Goal: Task Accomplishment & Management: Manage account settings

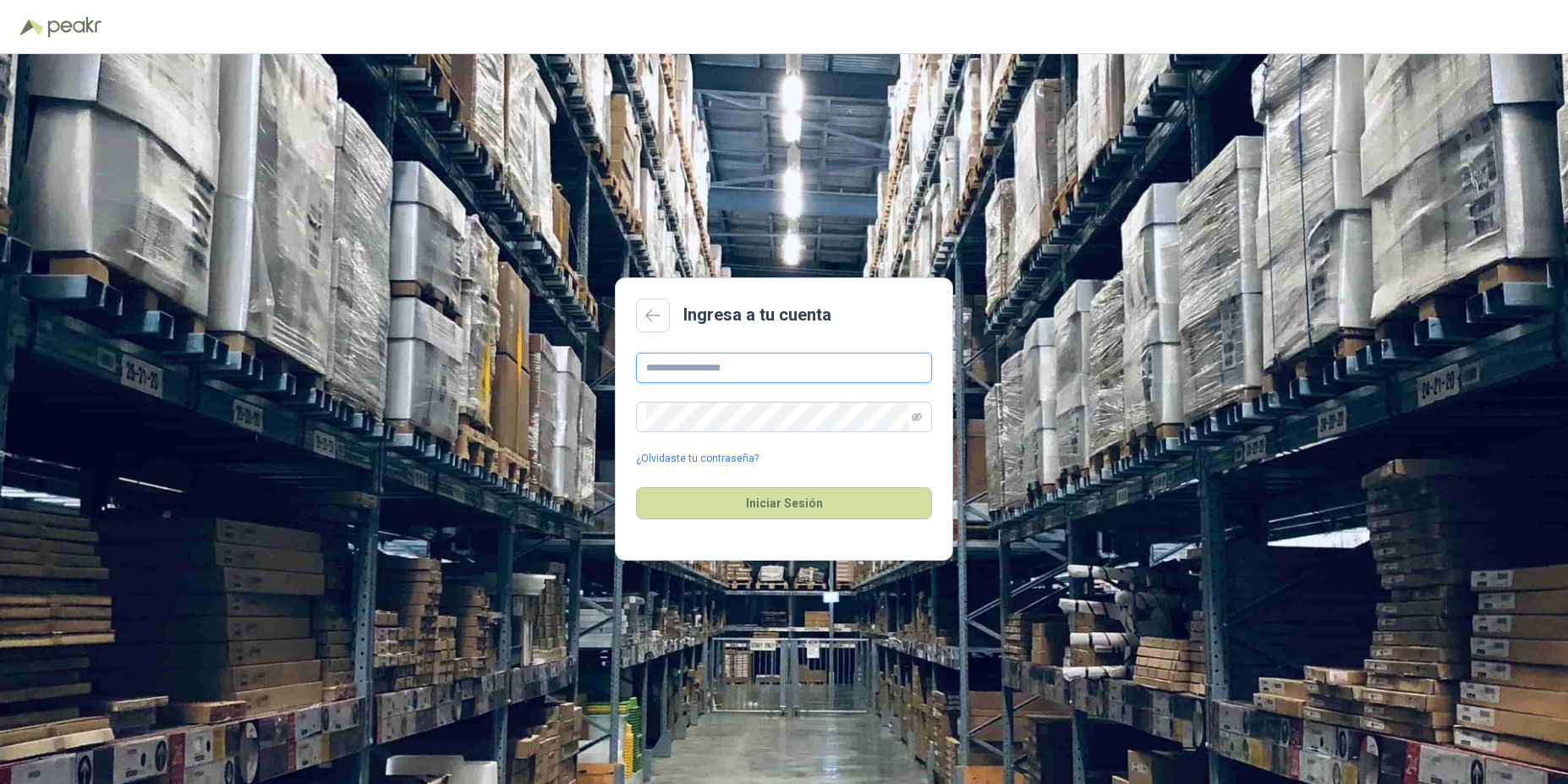
click at [676, 365] on input "text" at bounding box center [784, 367] width 296 height 30
type input "**********"
click at [604, 404] on div "**********" at bounding box center [784, 419] width 1568 height 729
click at [714, 494] on button "Iniciar Sesión" at bounding box center [784, 503] width 296 height 32
click at [730, 456] on link "¿Olvidaste tu contraseña?" at bounding box center [697, 458] width 123 height 16
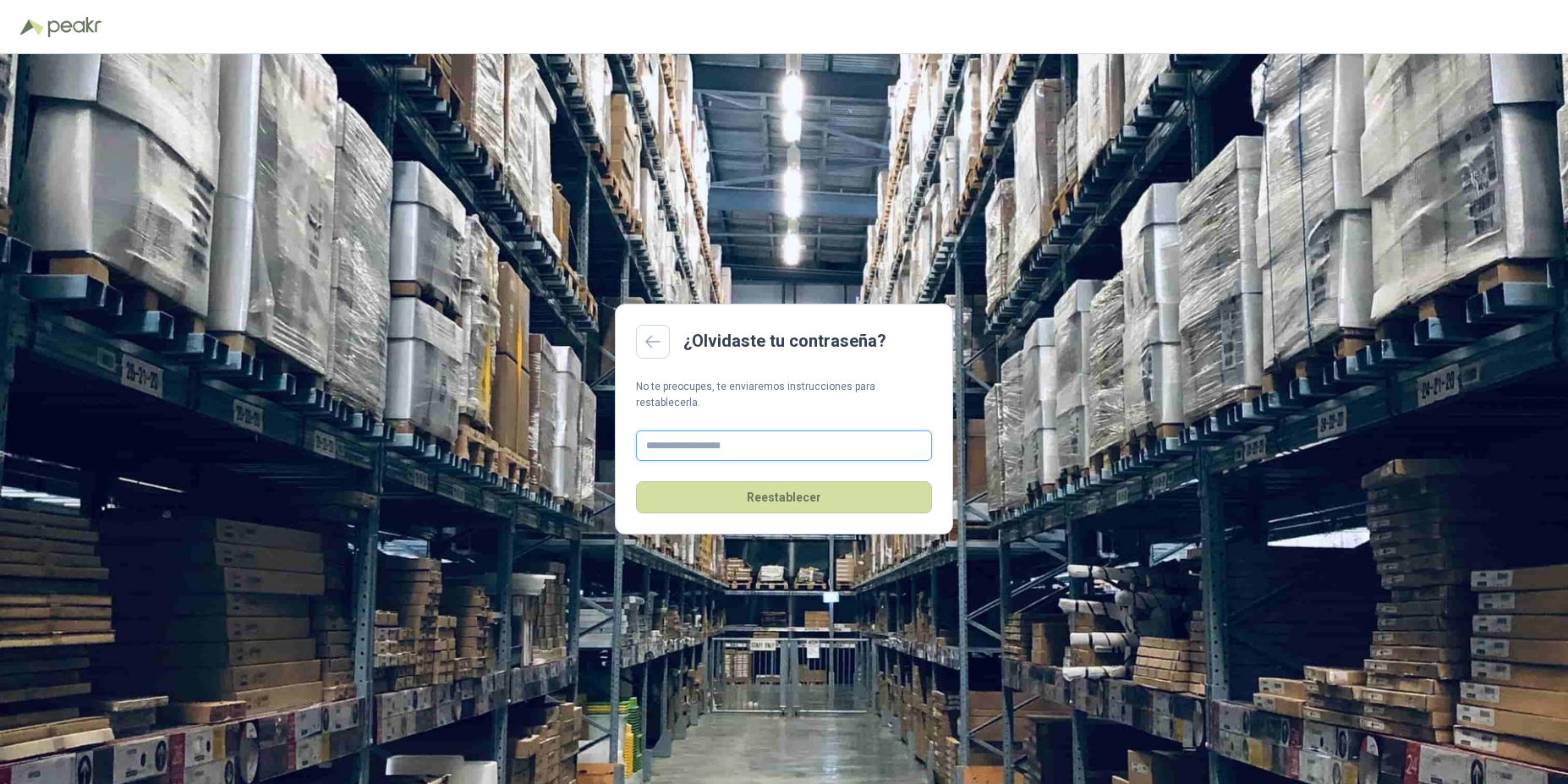
click at [724, 438] on input "text" at bounding box center [784, 445] width 296 height 30
type input "**********"
click at [807, 481] on button "Reestablecer" at bounding box center [784, 497] width 296 height 32
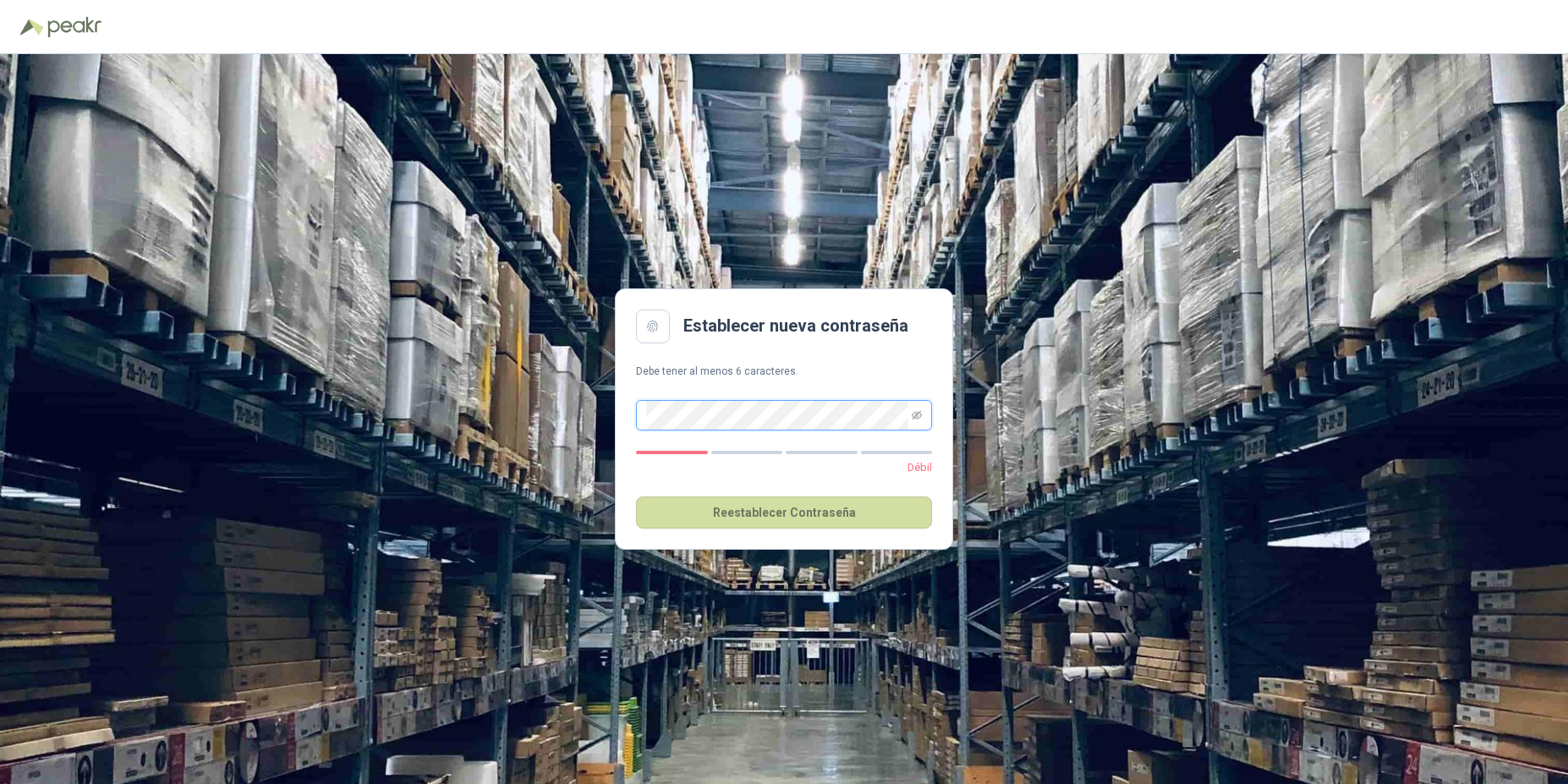
click at [563, 382] on div "Establecer nueva contraseña Debe tener al menos 6 caracteres. Débil Reestablece…" at bounding box center [784, 419] width 1568 height 729
click at [792, 511] on button "Reestablecer Contraseña" at bounding box center [784, 512] width 296 height 32
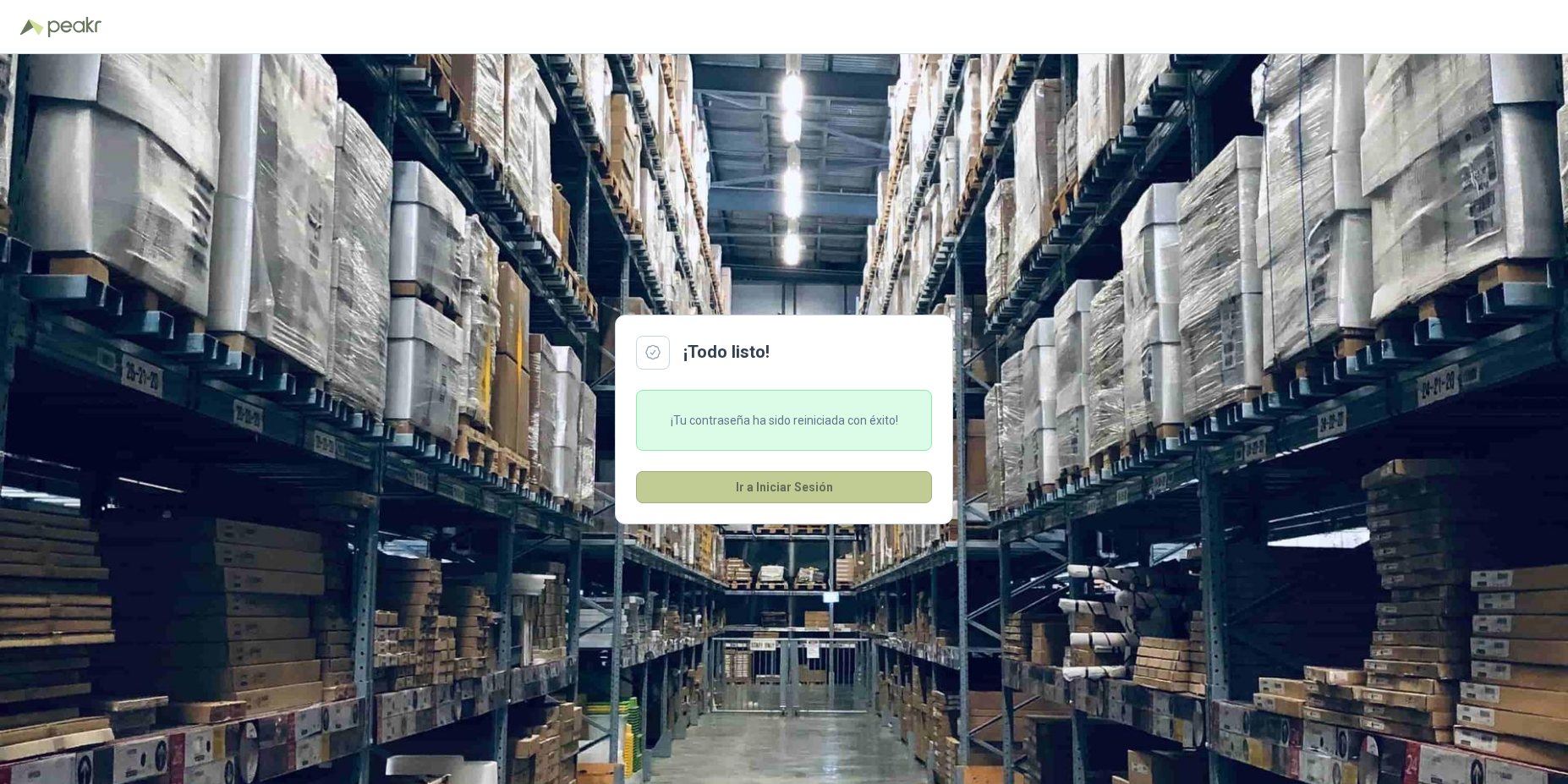
click at [806, 492] on button "Ir a Iniciar Sesión" at bounding box center [784, 487] width 296 height 32
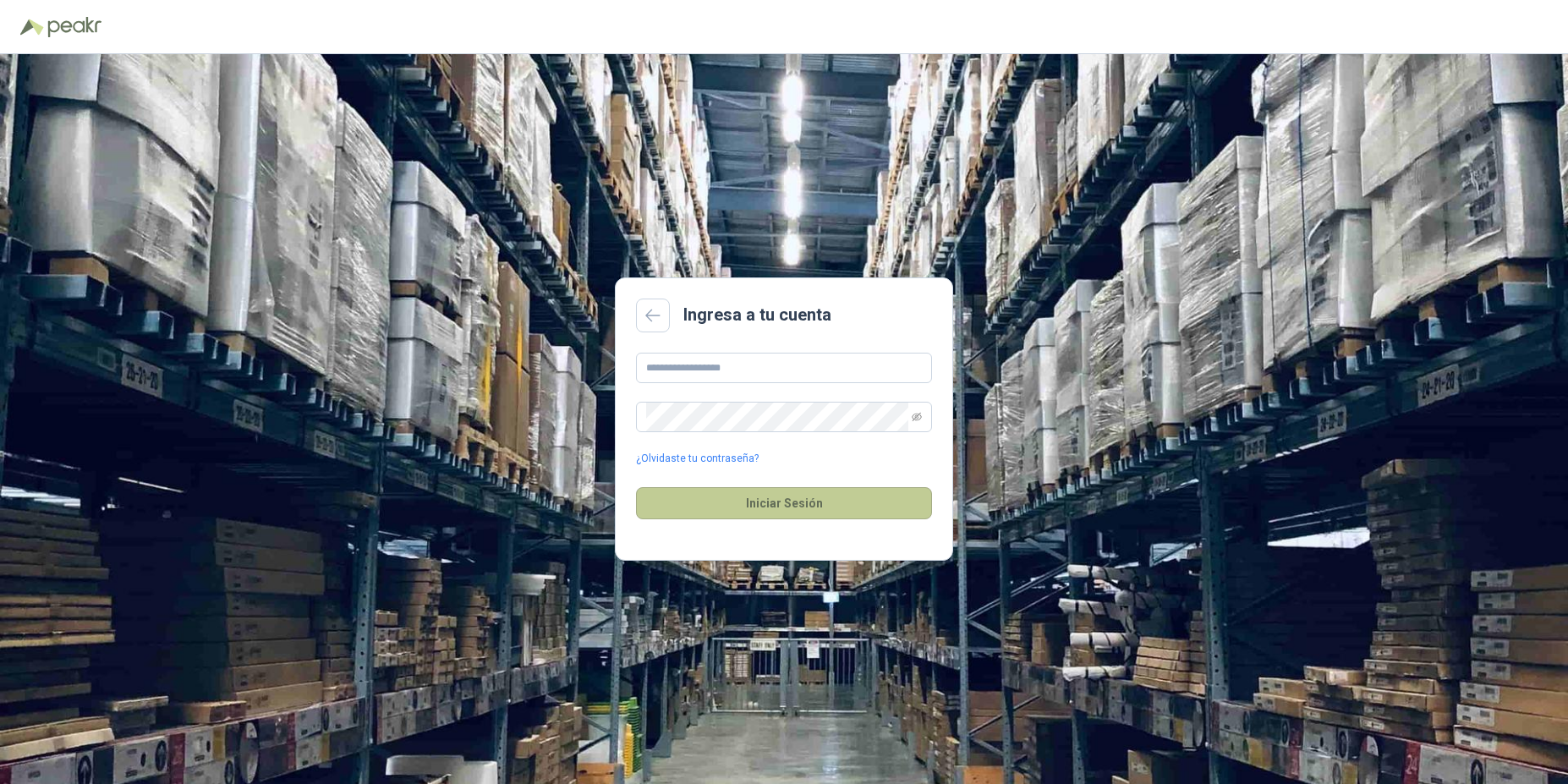
click at [798, 499] on button "Iniciar Sesión" at bounding box center [784, 503] width 296 height 32
click at [713, 357] on input "text" at bounding box center [784, 367] width 296 height 30
type input "**********"
click at [758, 494] on button "Iniciar Sesión" at bounding box center [784, 503] width 296 height 32
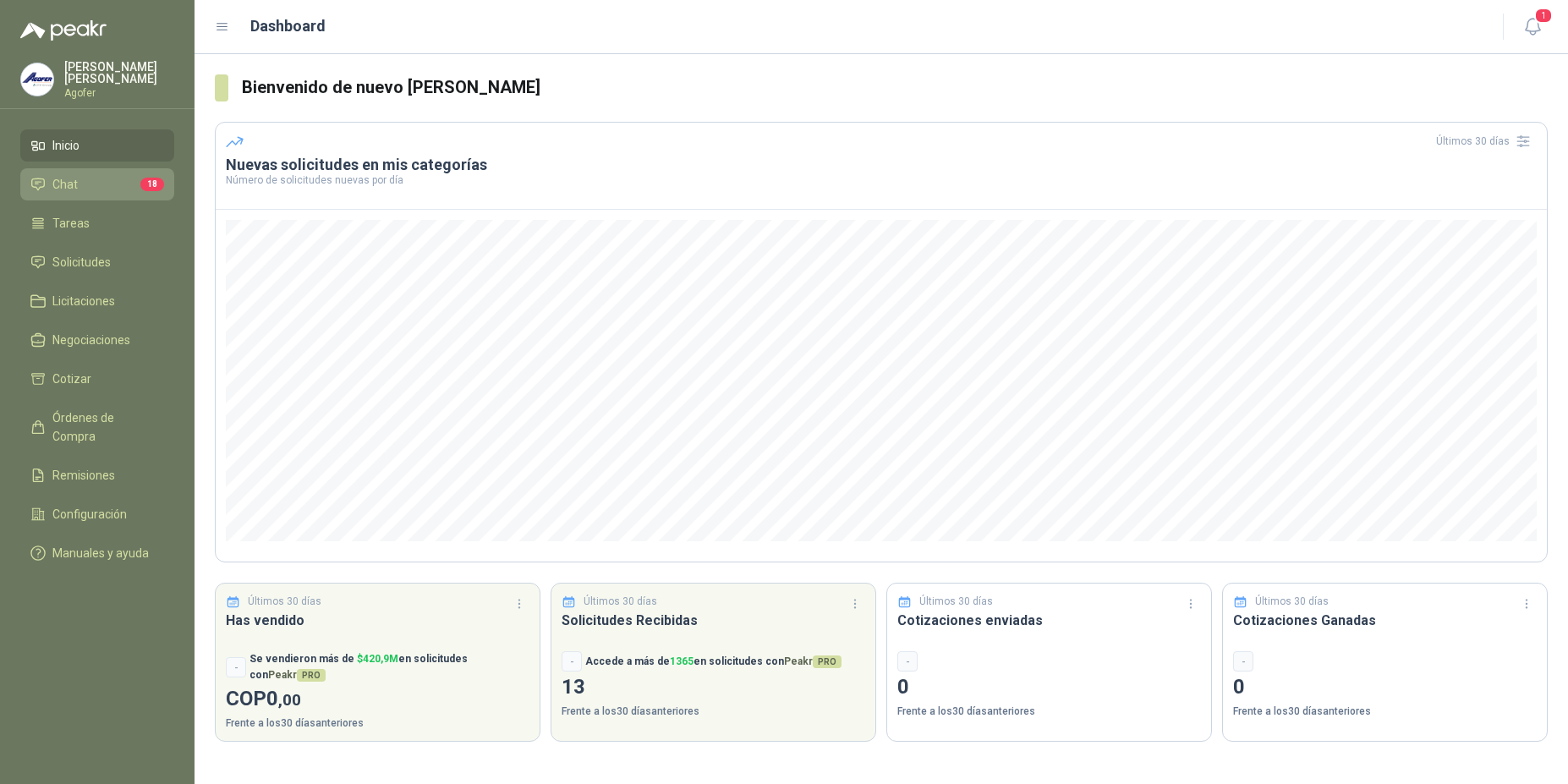
click at [122, 195] on link "Chat 18" at bounding box center [97, 184] width 154 height 32
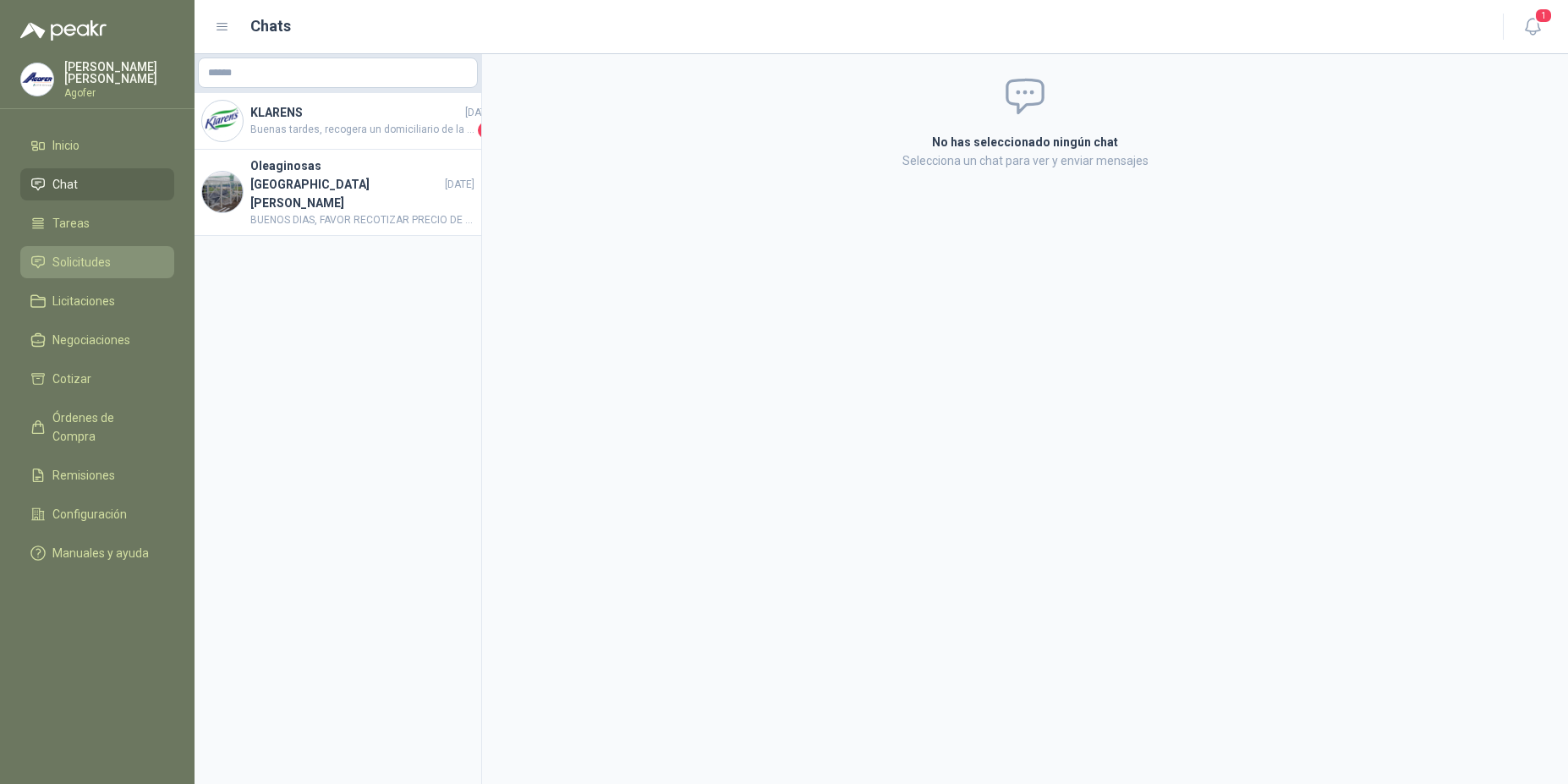
click at [53, 273] on link "Solicitudes" at bounding box center [97, 262] width 154 height 32
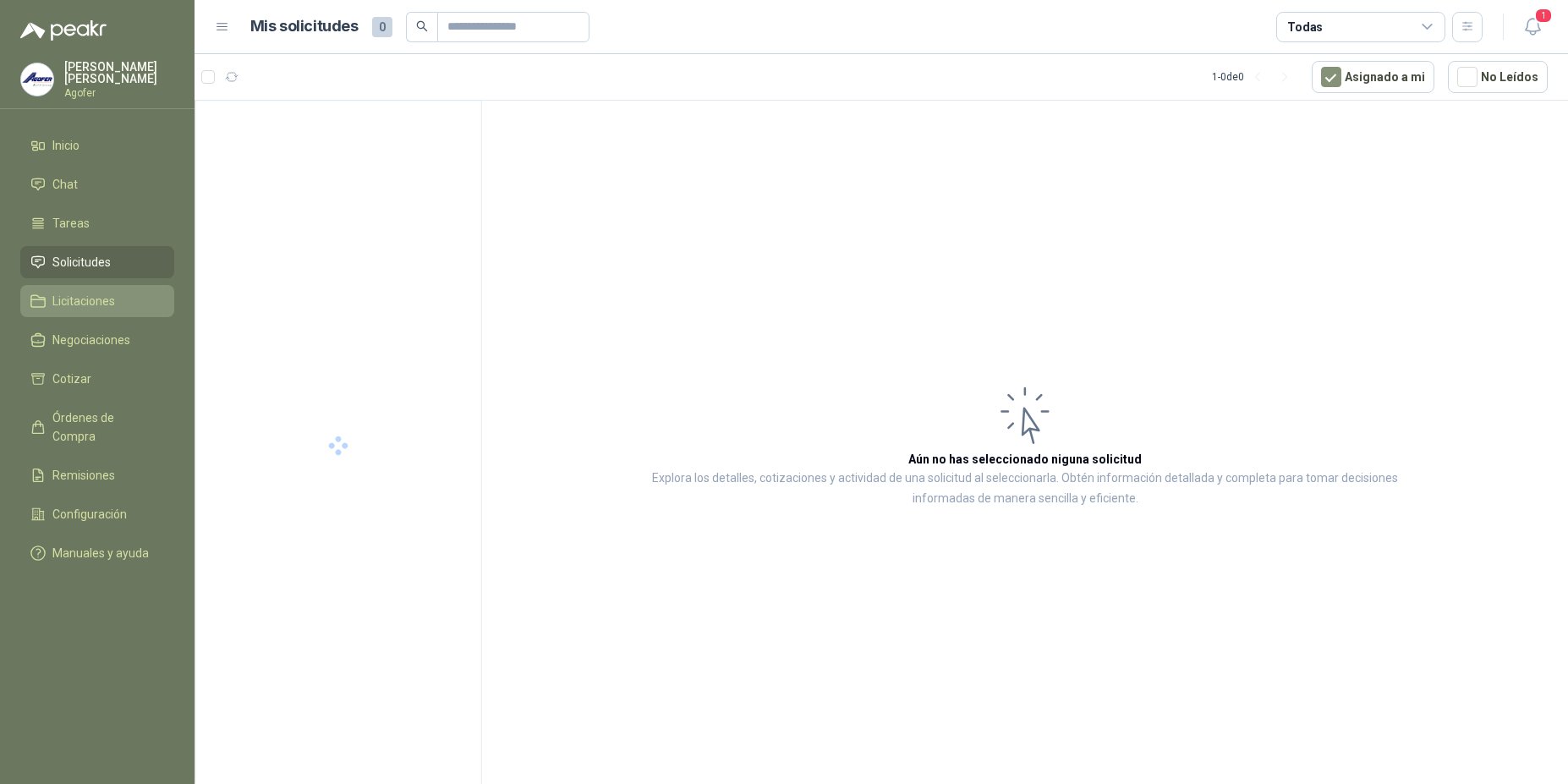
click at [60, 300] on span "Licitaciones" at bounding box center [83, 301] width 63 height 19
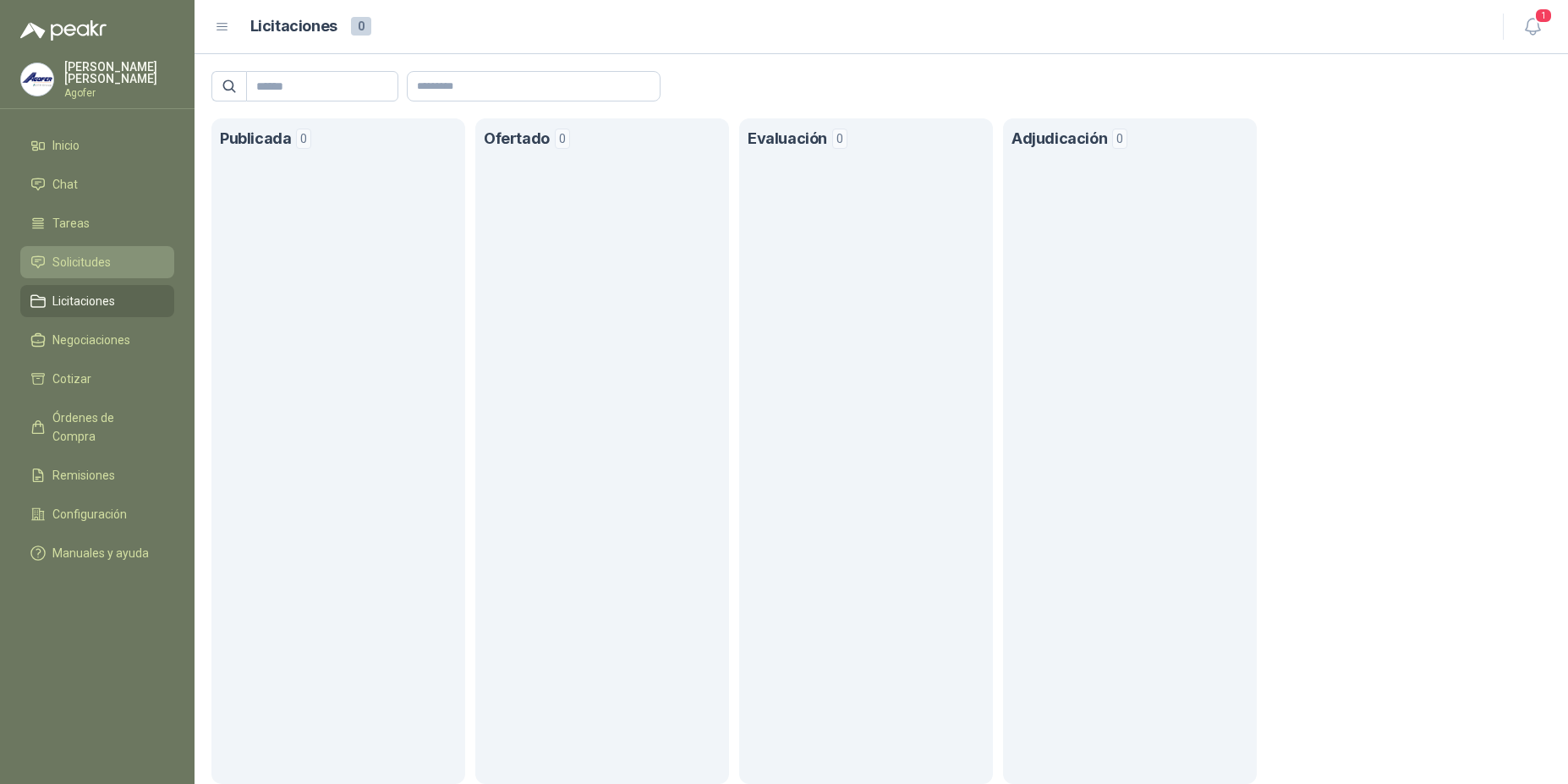
click at [76, 261] on span "Solicitudes" at bounding box center [81, 262] width 58 height 19
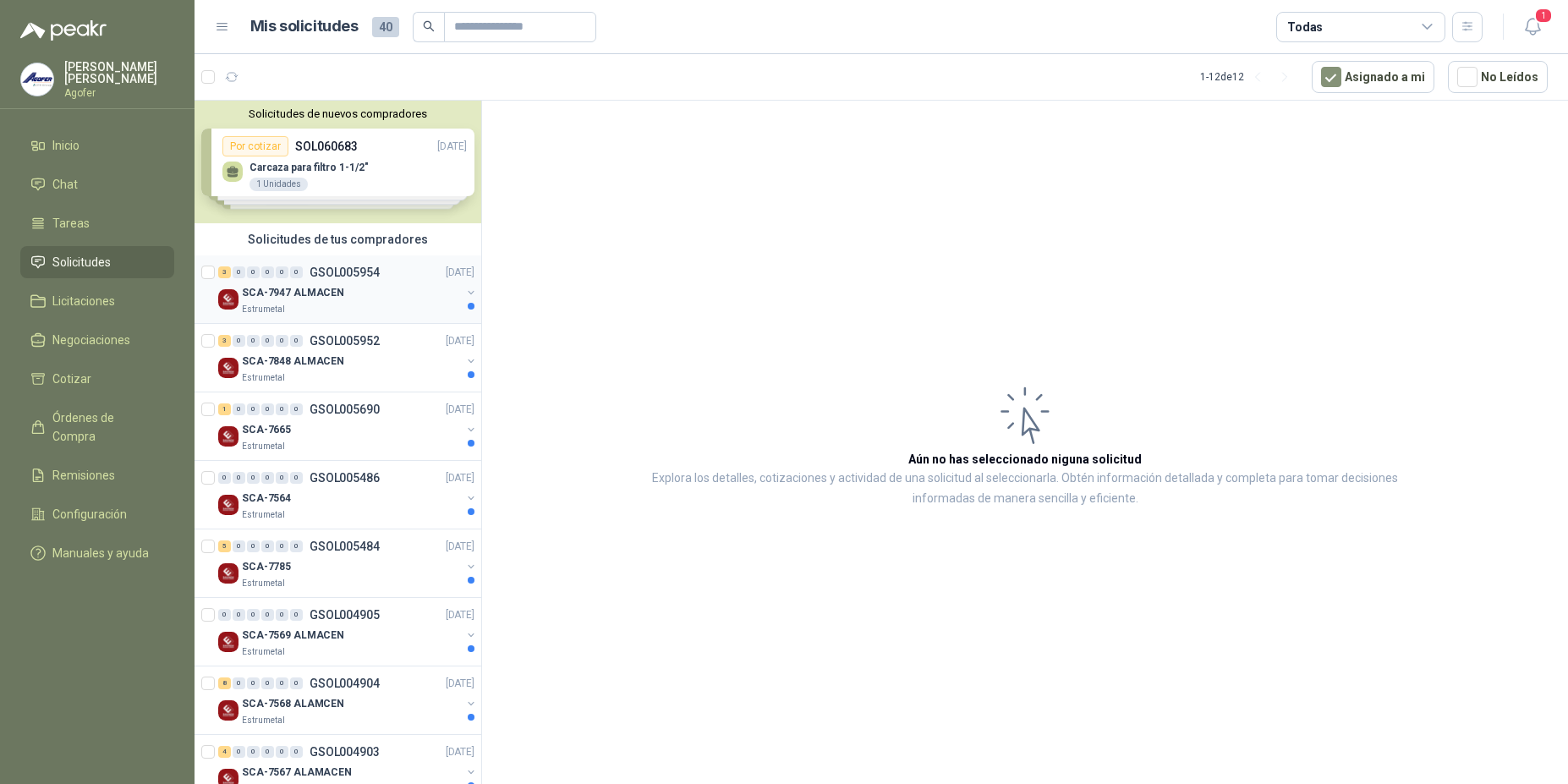
click at [287, 300] on p "SCA-7947 ALMACEN" at bounding box center [293, 293] width 103 height 16
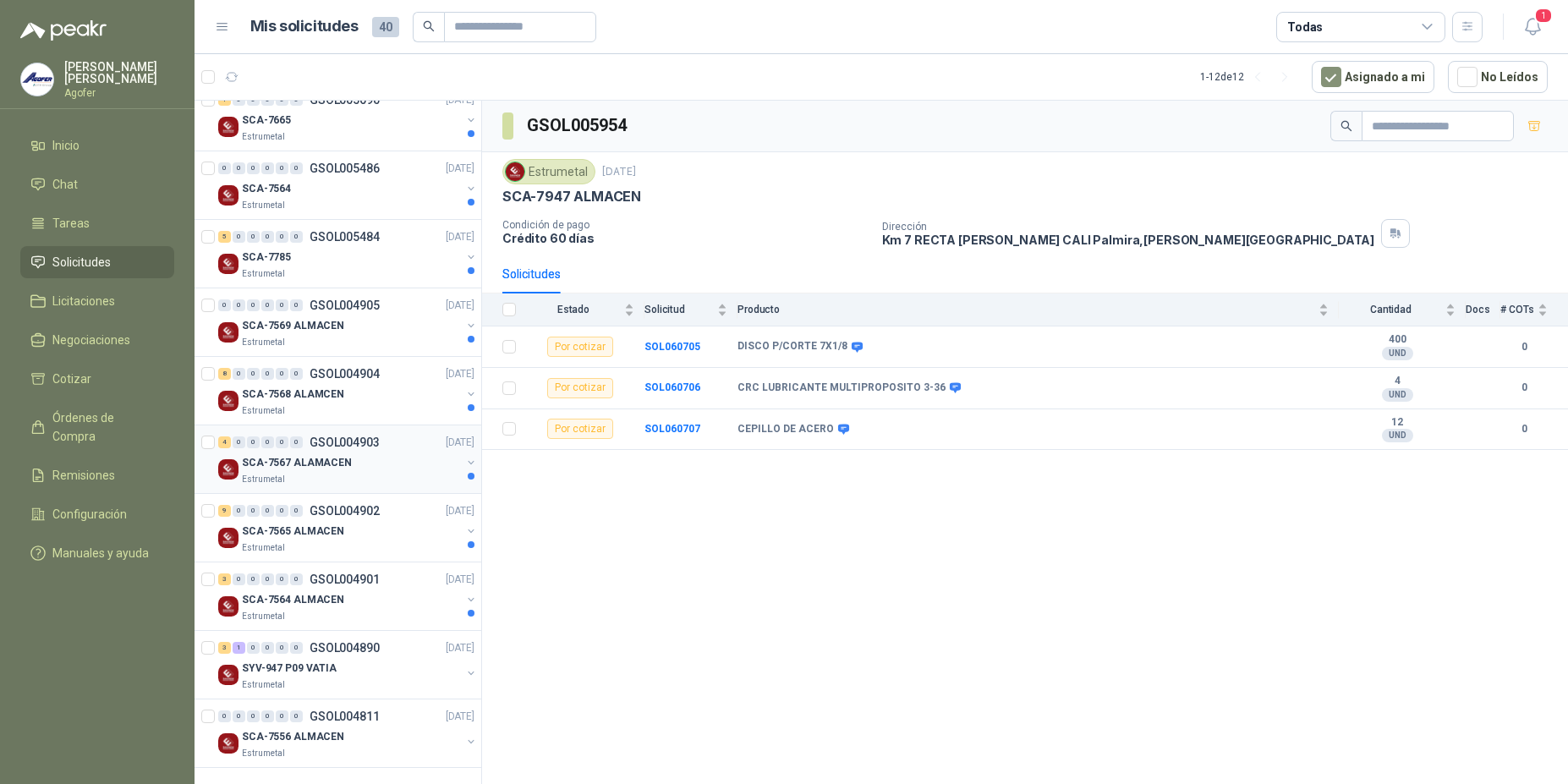
scroll to position [311, 0]
click at [339, 244] on link "5 0 0 0 0 0 GSOL005484 [DATE] SCA-7785 Estrumetal" at bounding box center [347, 251] width 259 height 54
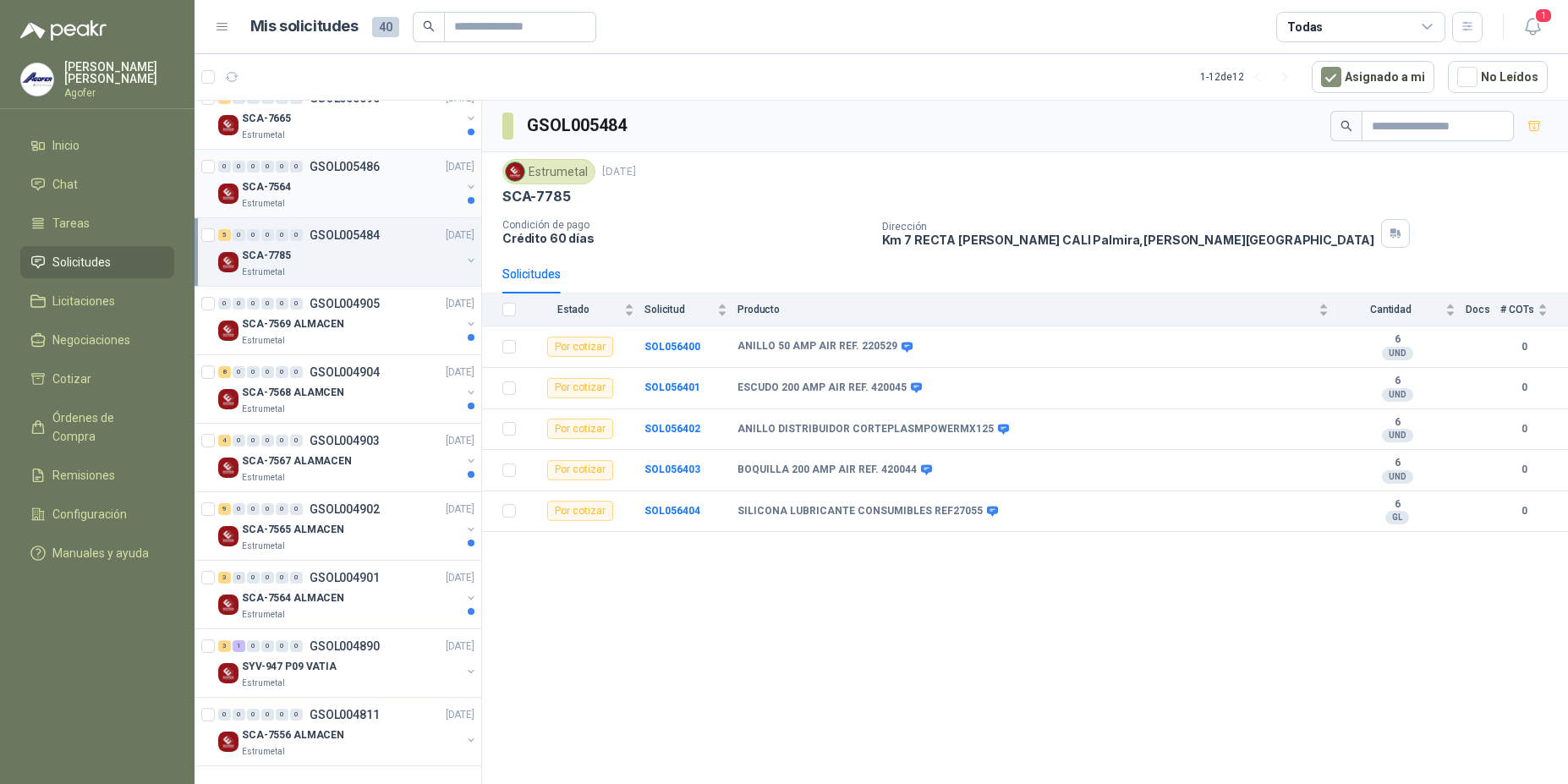
click at [334, 198] on div "Estrumetal" at bounding box center [351, 204] width 219 height 13
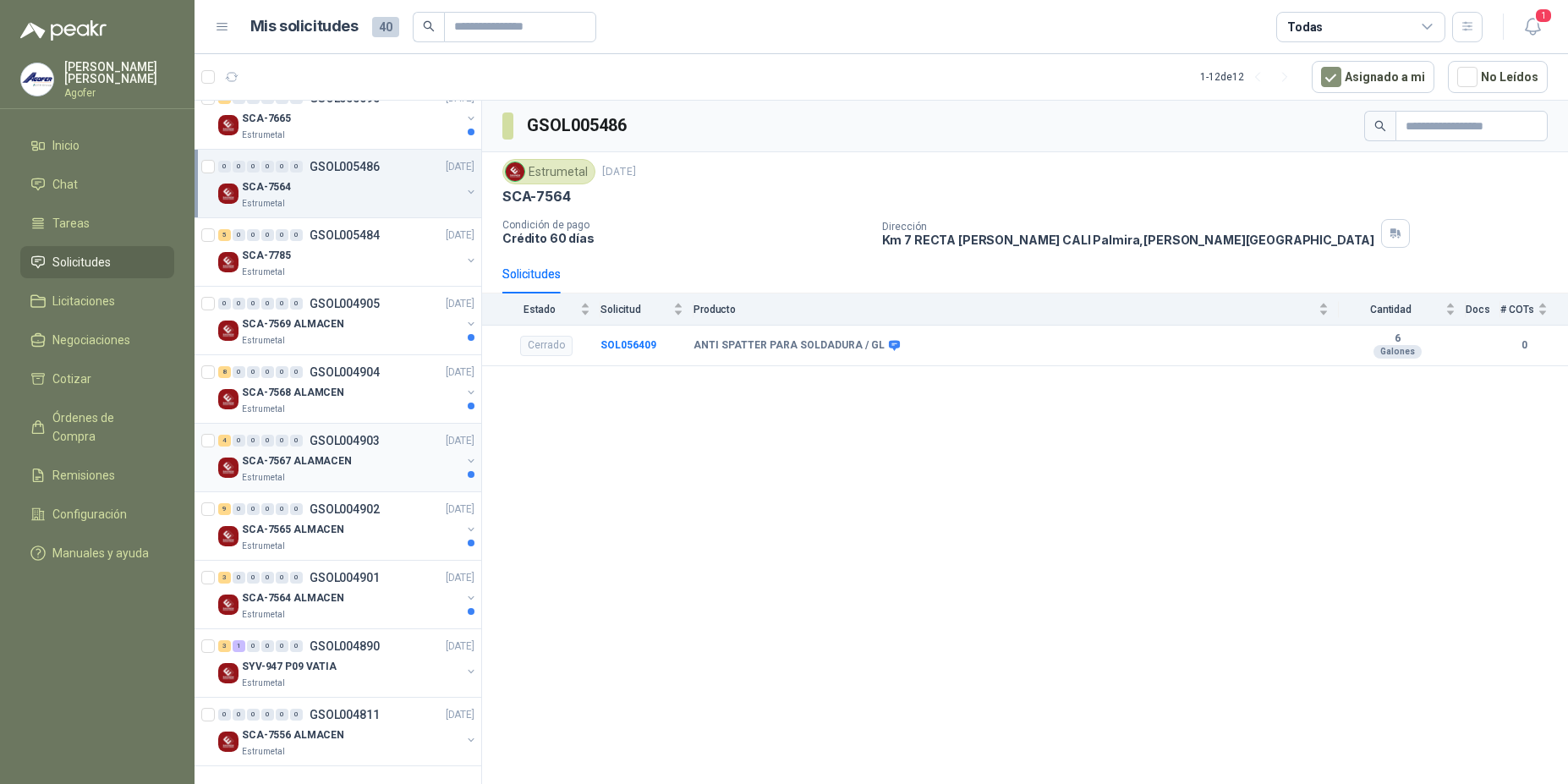
click at [329, 446] on p "GSOL004903" at bounding box center [344, 440] width 70 height 12
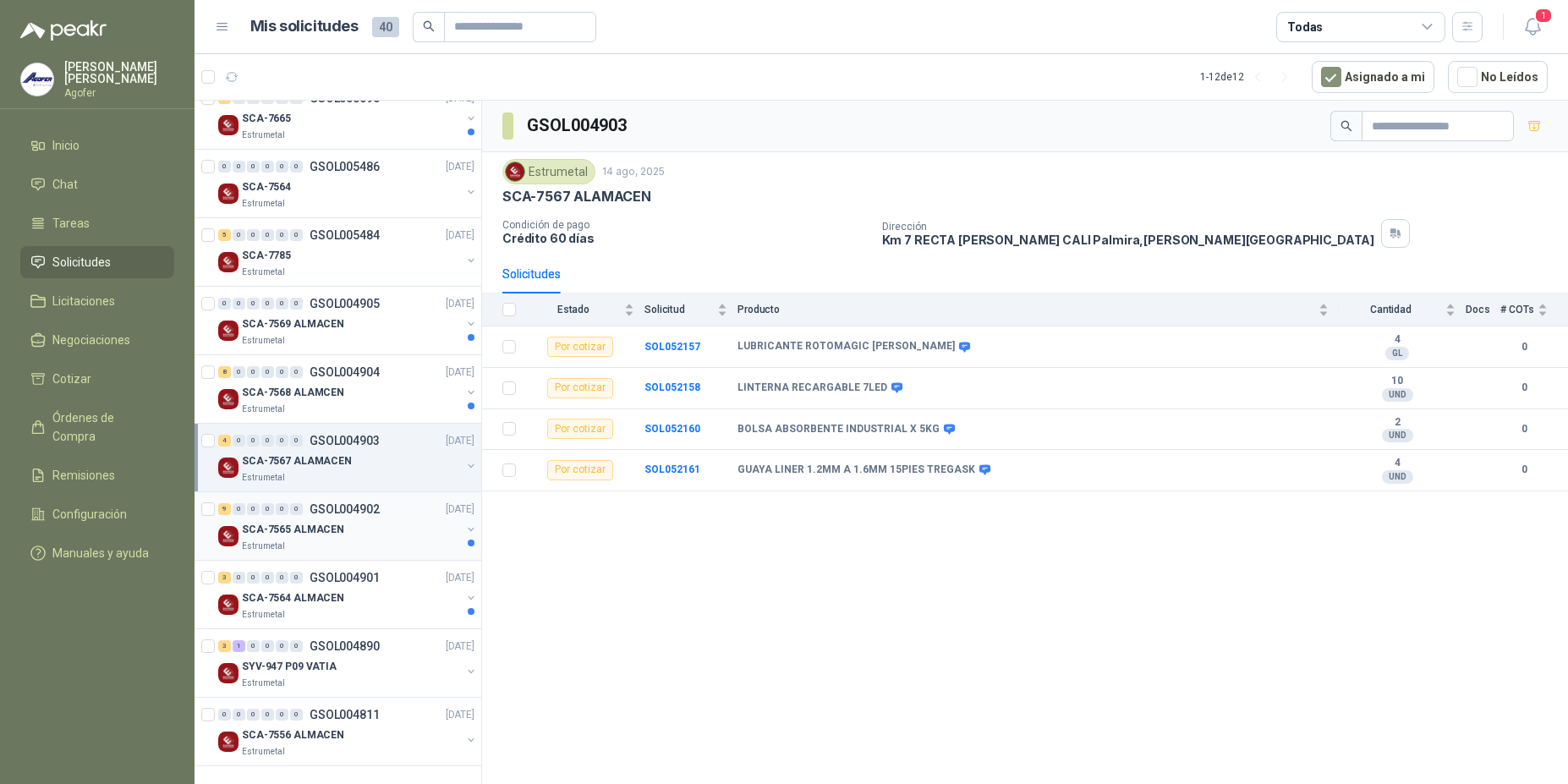
click at [359, 515] on p "GSOL004902" at bounding box center [344, 508] width 70 height 12
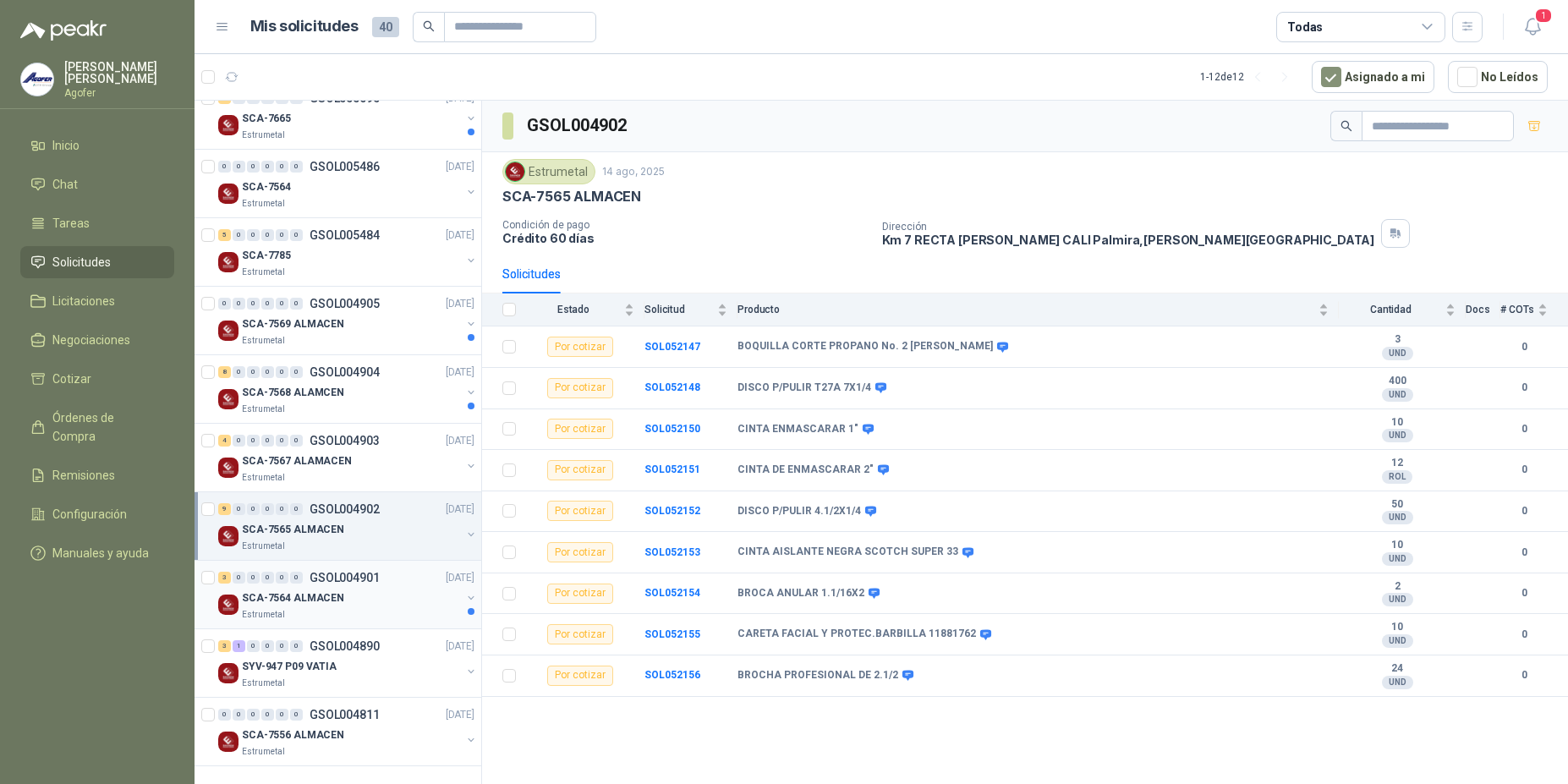
click at [362, 580] on p "GSOL004901" at bounding box center [344, 577] width 70 height 12
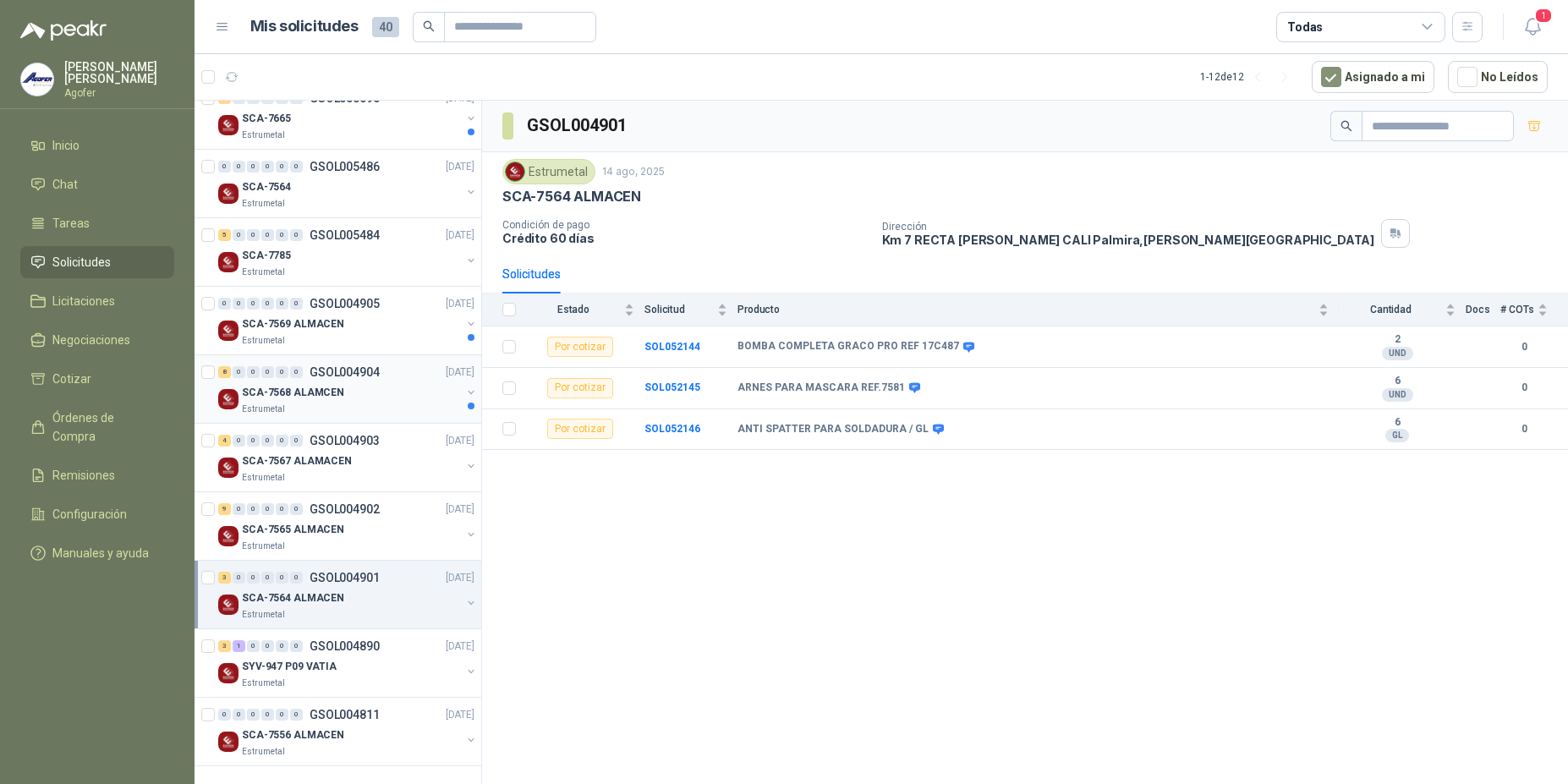
click at [388, 380] on div "8 0 0 0 0 0 GSOL004904 [DATE]" at bounding box center [347, 372] width 259 height 20
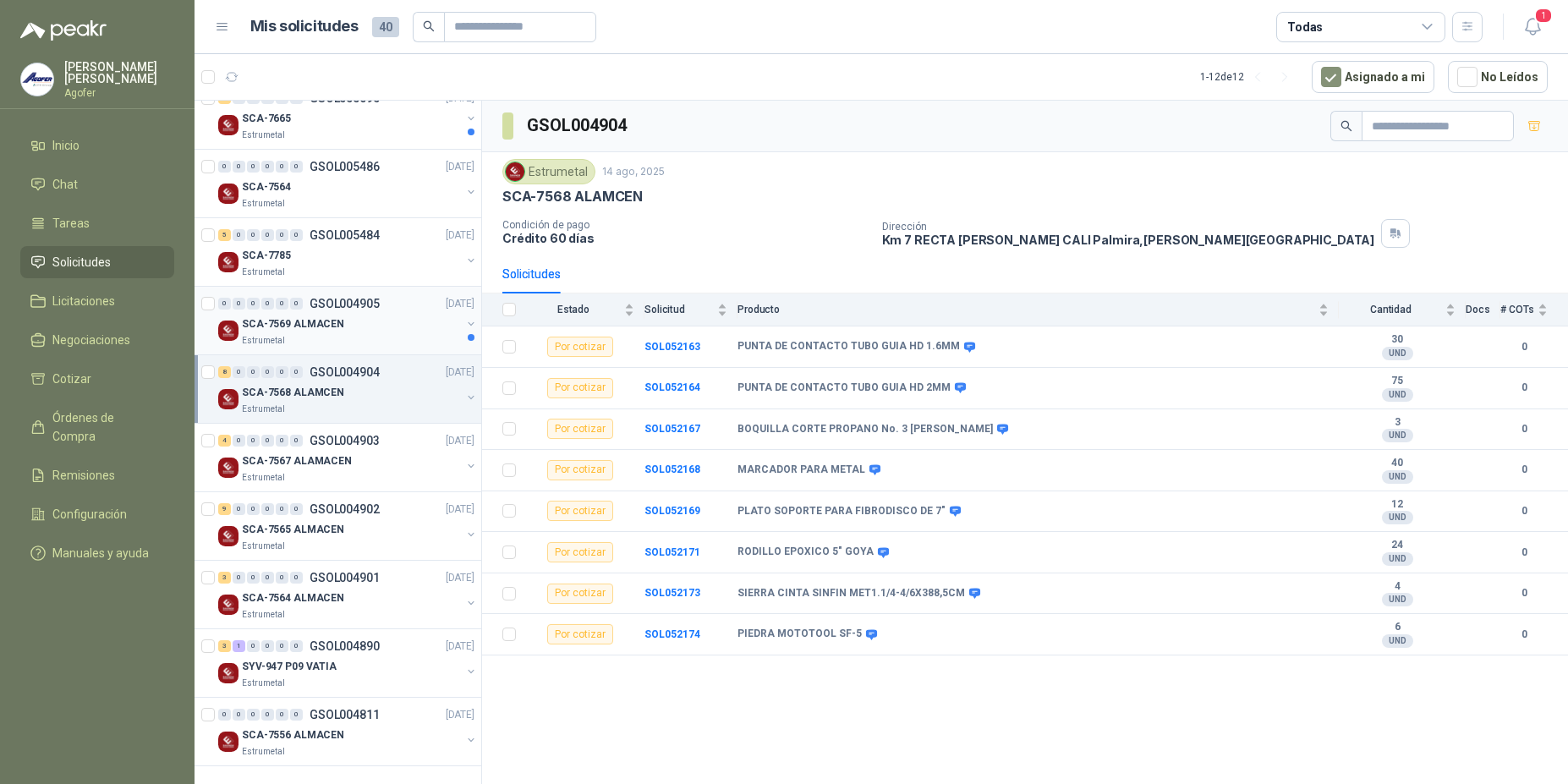
click at [375, 316] on div "SCA-7569 ALMACEN" at bounding box center [351, 323] width 219 height 20
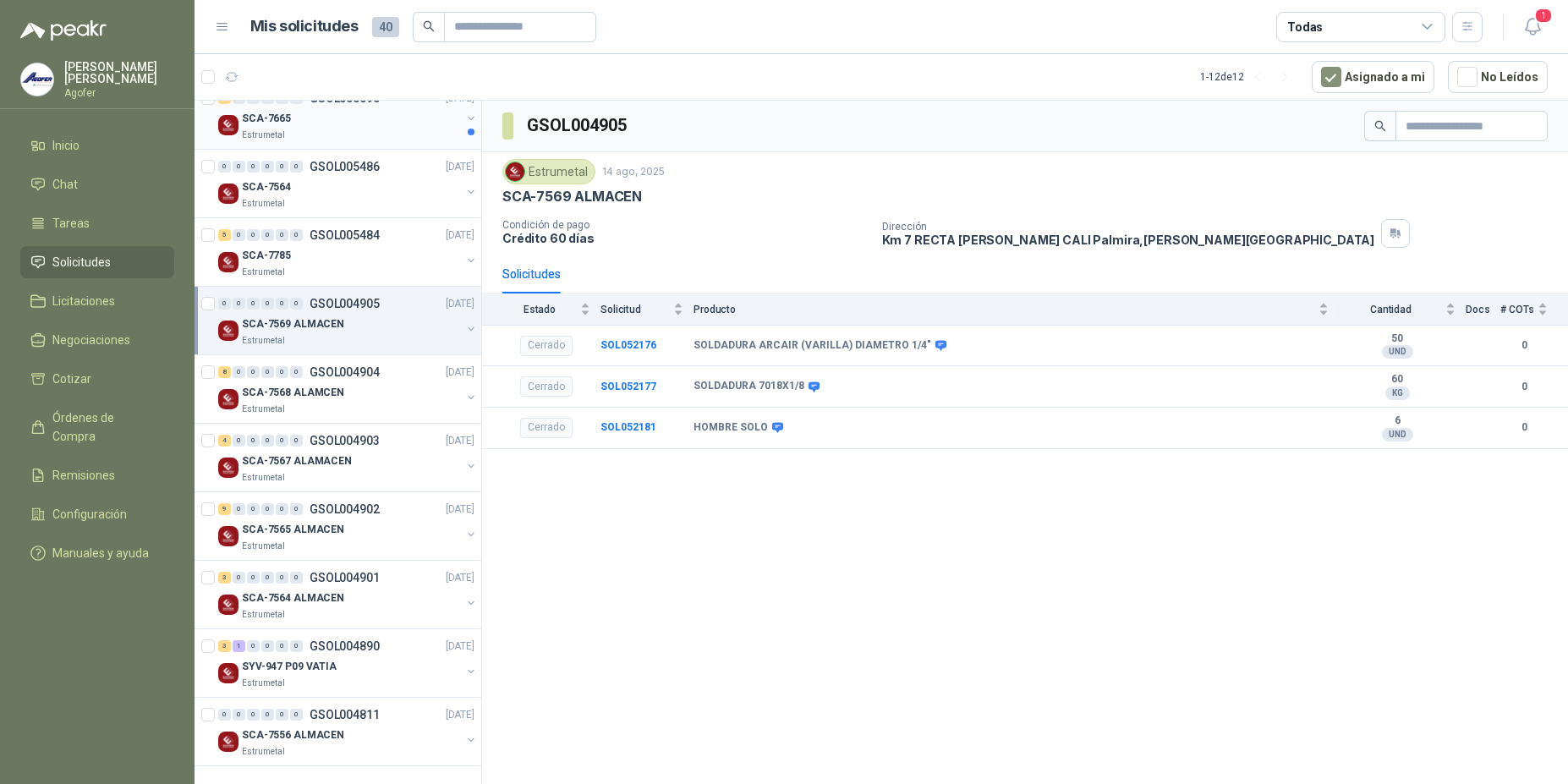
click at [353, 126] on div "SCA-7665" at bounding box center [351, 118] width 219 height 20
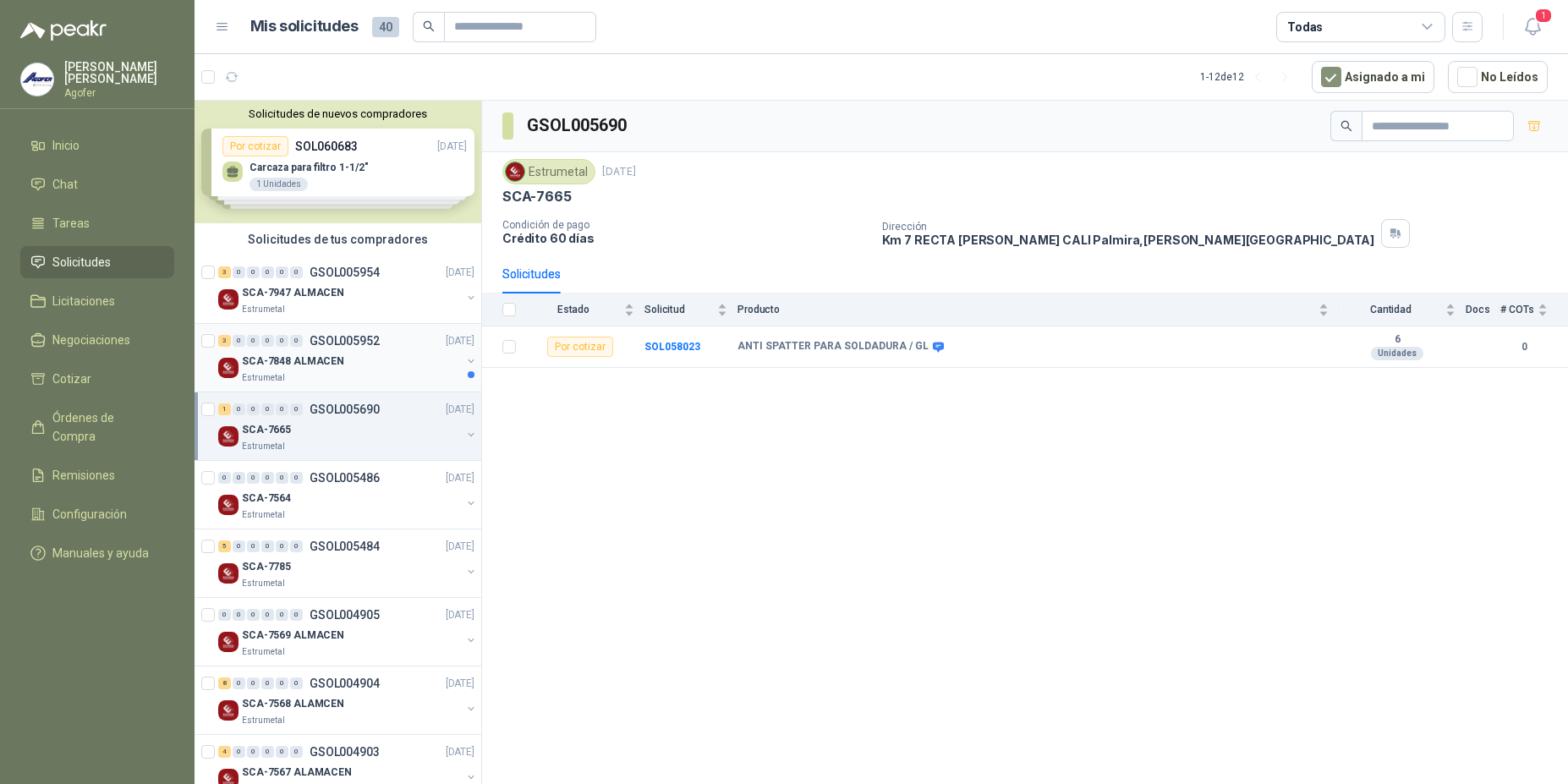
click at [360, 358] on div "SCA-7848 ALMACEN" at bounding box center [351, 360] width 219 height 20
